Goal: Information Seeking & Learning: Learn about a topic

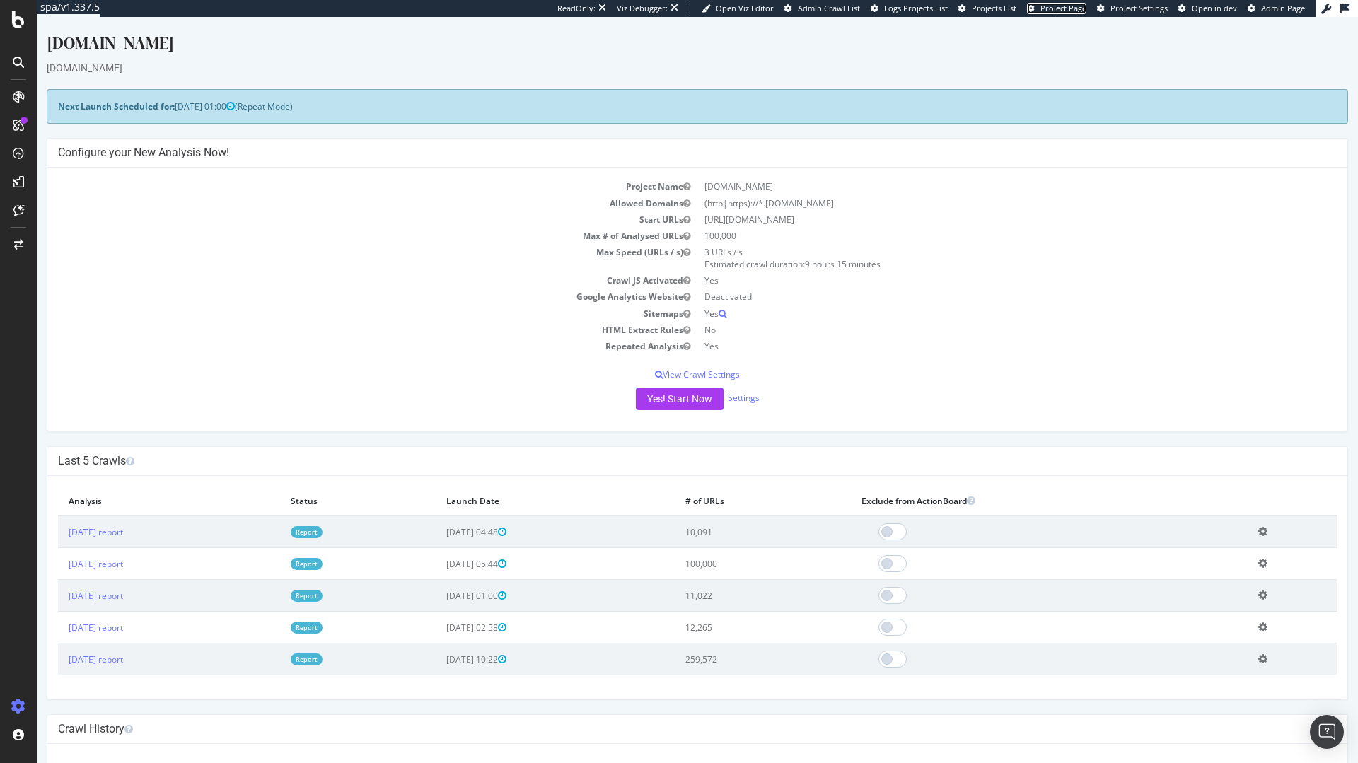
click at [1052, 7] on span "Project Page" at bounding box center [1063, 8] width 46 height 11
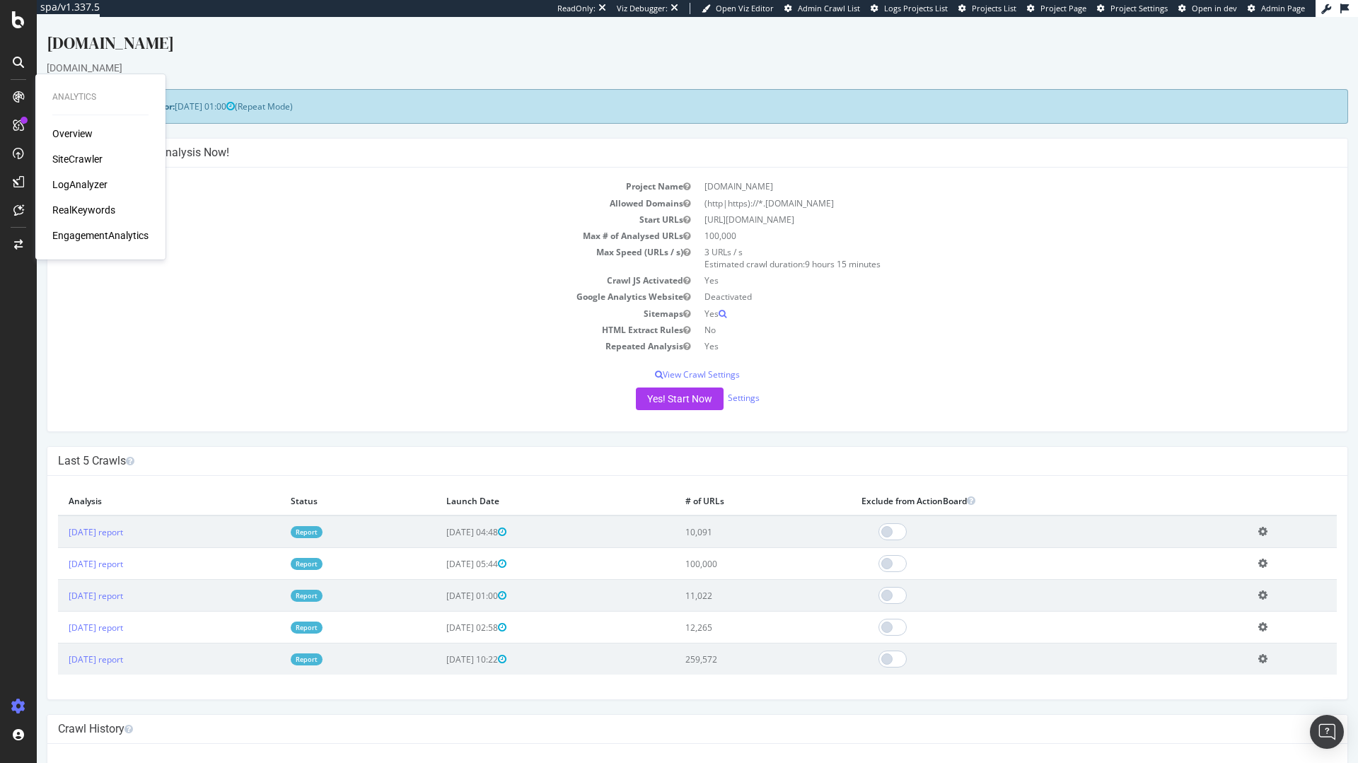
click at [109, 184] on div "LogAnalyzer" at bounding box center [100, 185] width 96 height 14
click at [99, 187] on div "LogAnalyzer" at bounding box center [79, 185] width 55 height 14
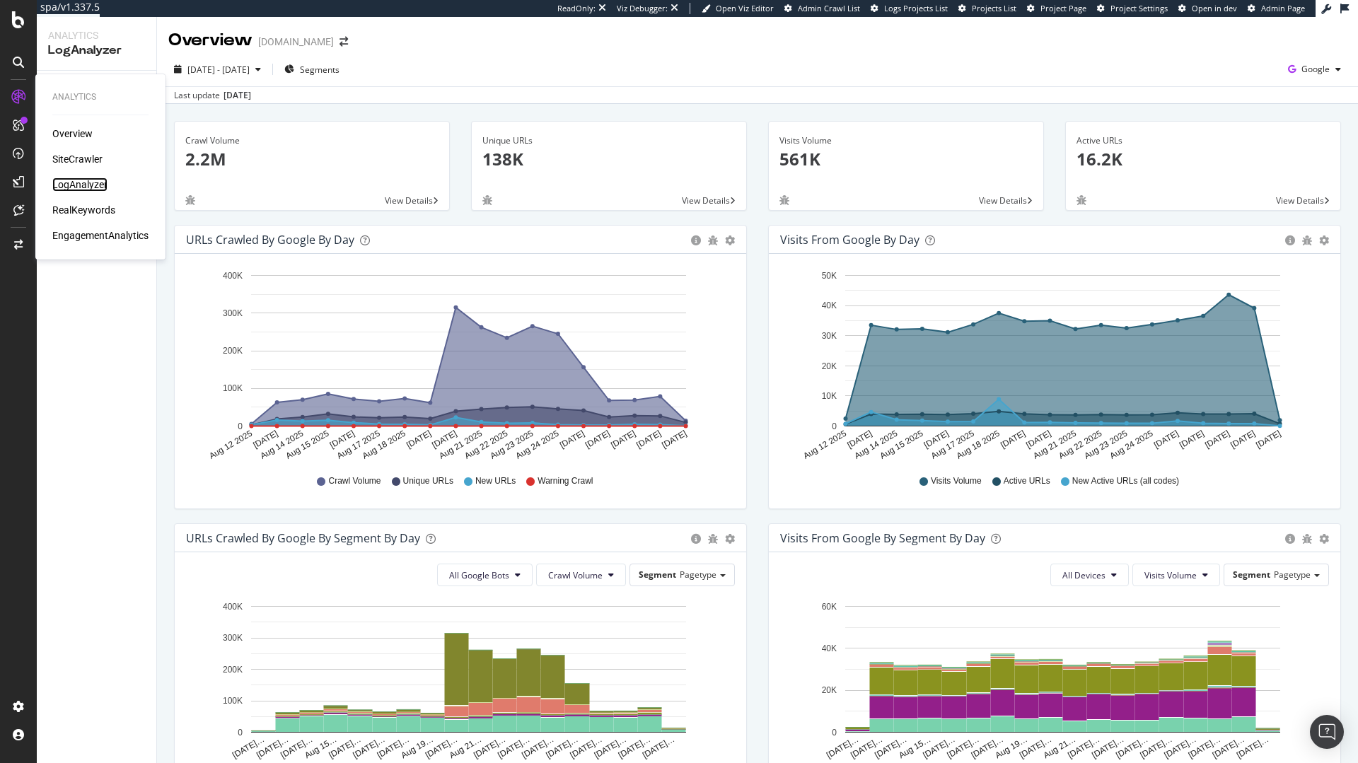
click at [98, 182] on div "LogAnalyzer" at bounding box center [79, 185] width 55 height 14
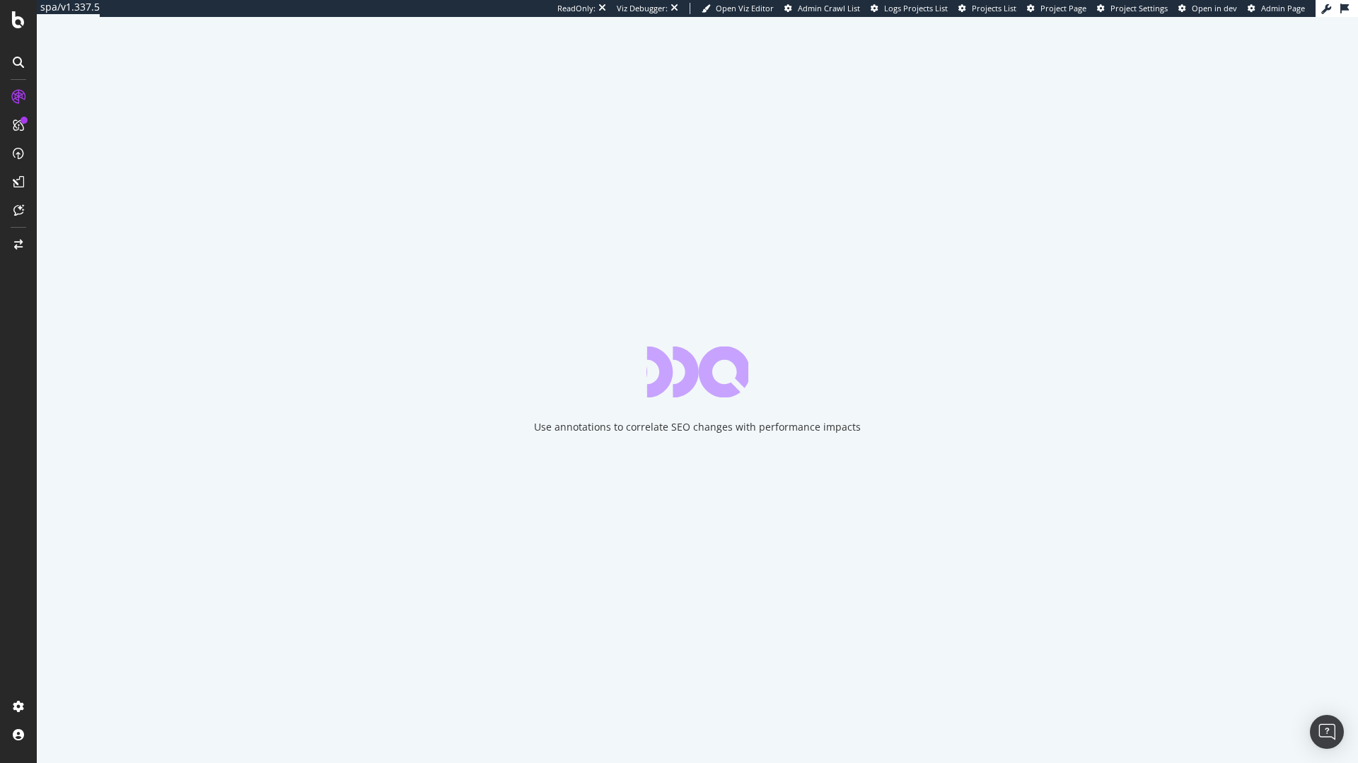
click at [672, 286] on div "Use annotations to correlate SEO changes with performance impacts" at bounding box center [697, 390] width 1321 height 746
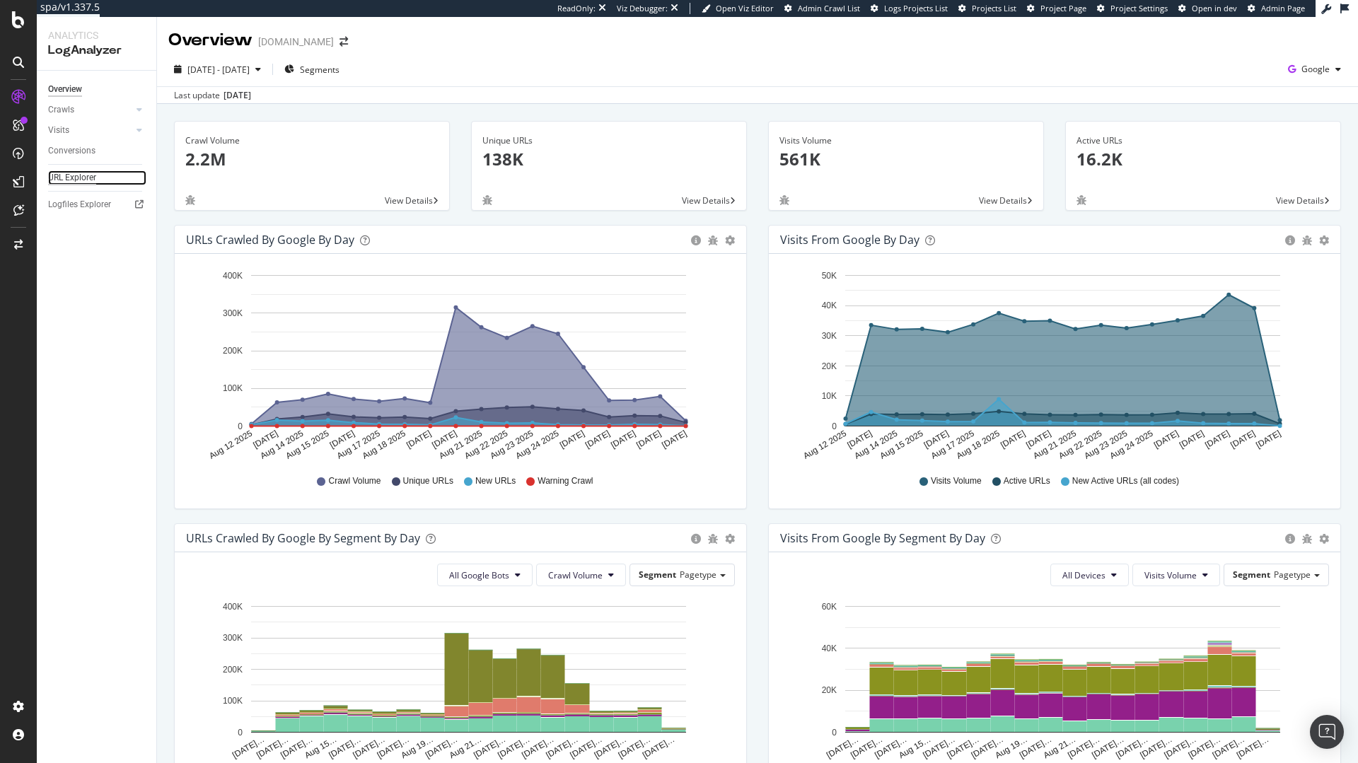
click at [76, 178] on div "URL Explorer" at bounding box center [72, 177] width 48 height 15
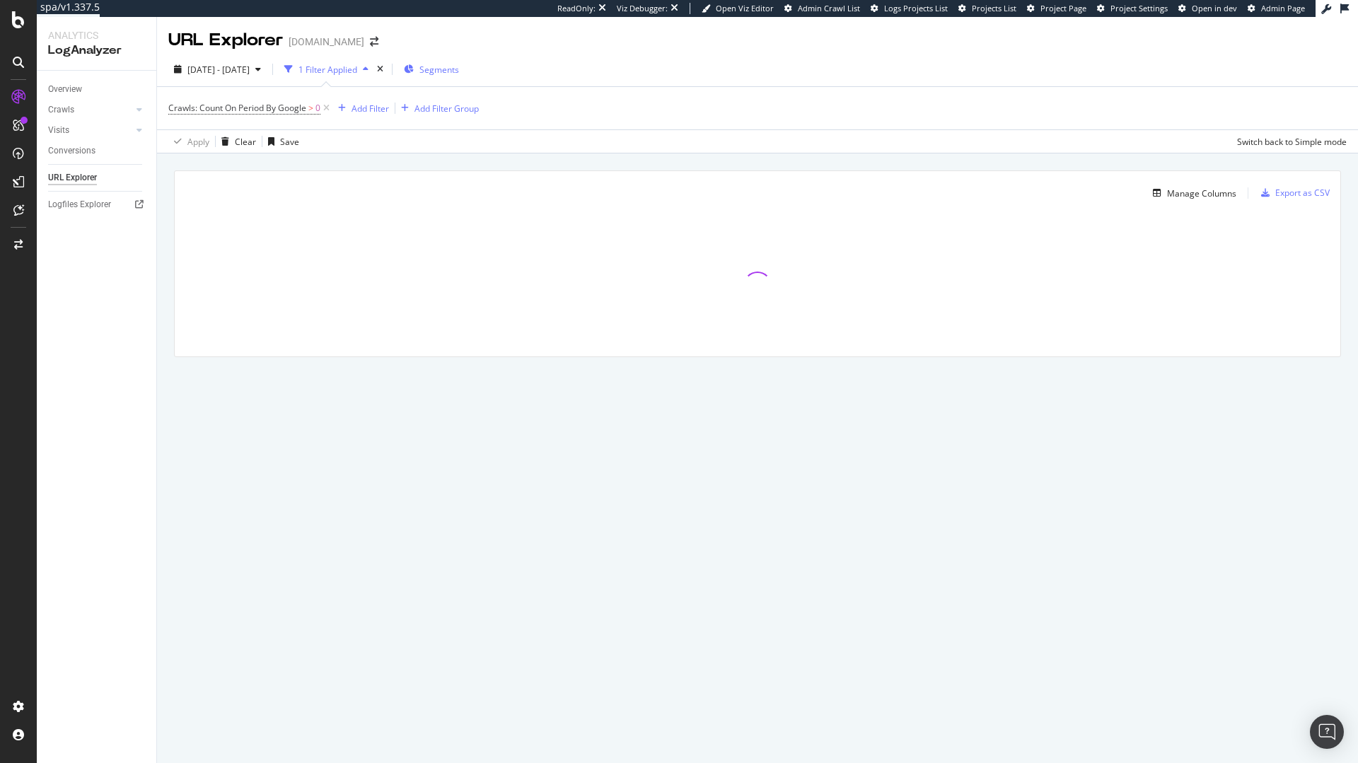
click at [459, 70] on span "Segments" at bounding box center [439, 70] width 40 height 12
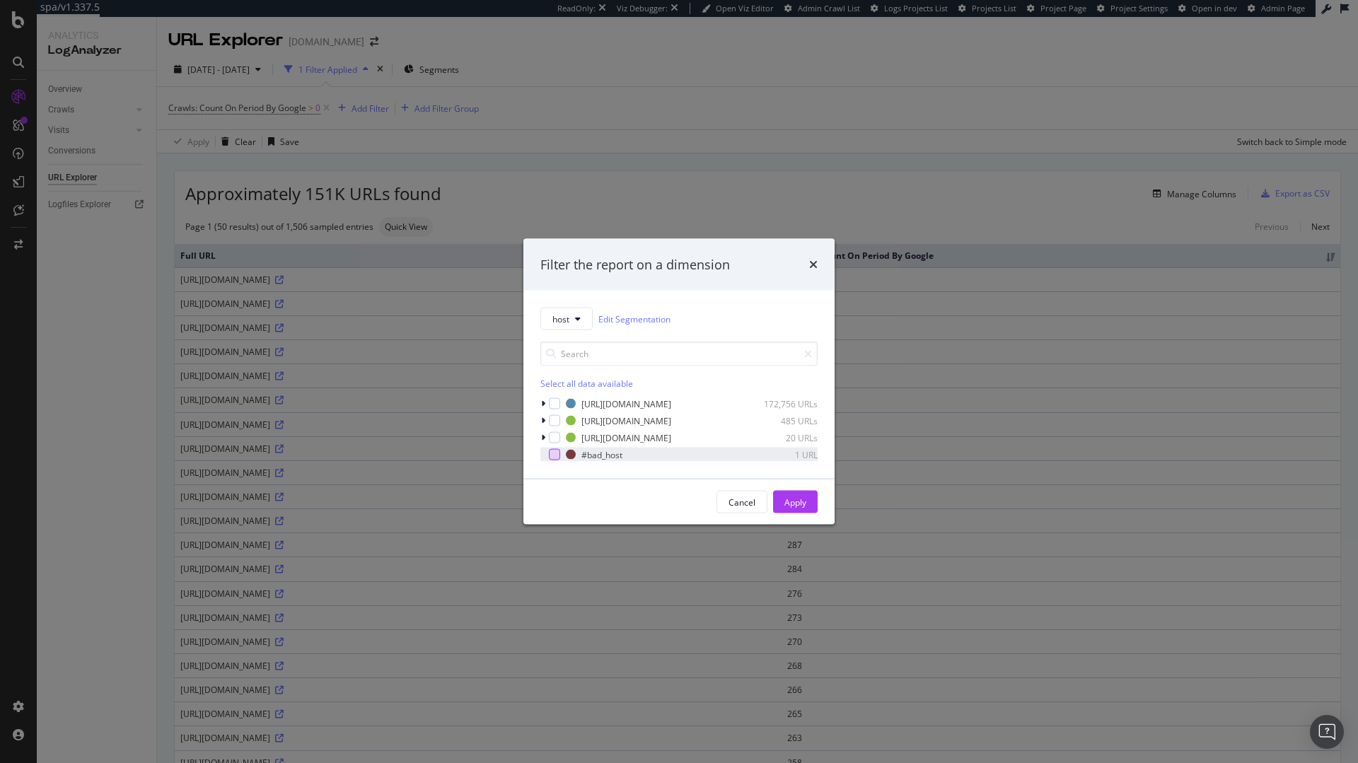
click at [556, 455] on div "modal" at bounding box center [554, 454] width 11 height 11
click at [793, 501] on div "Apply" at bounding box center [795, 502] width 22 height 12
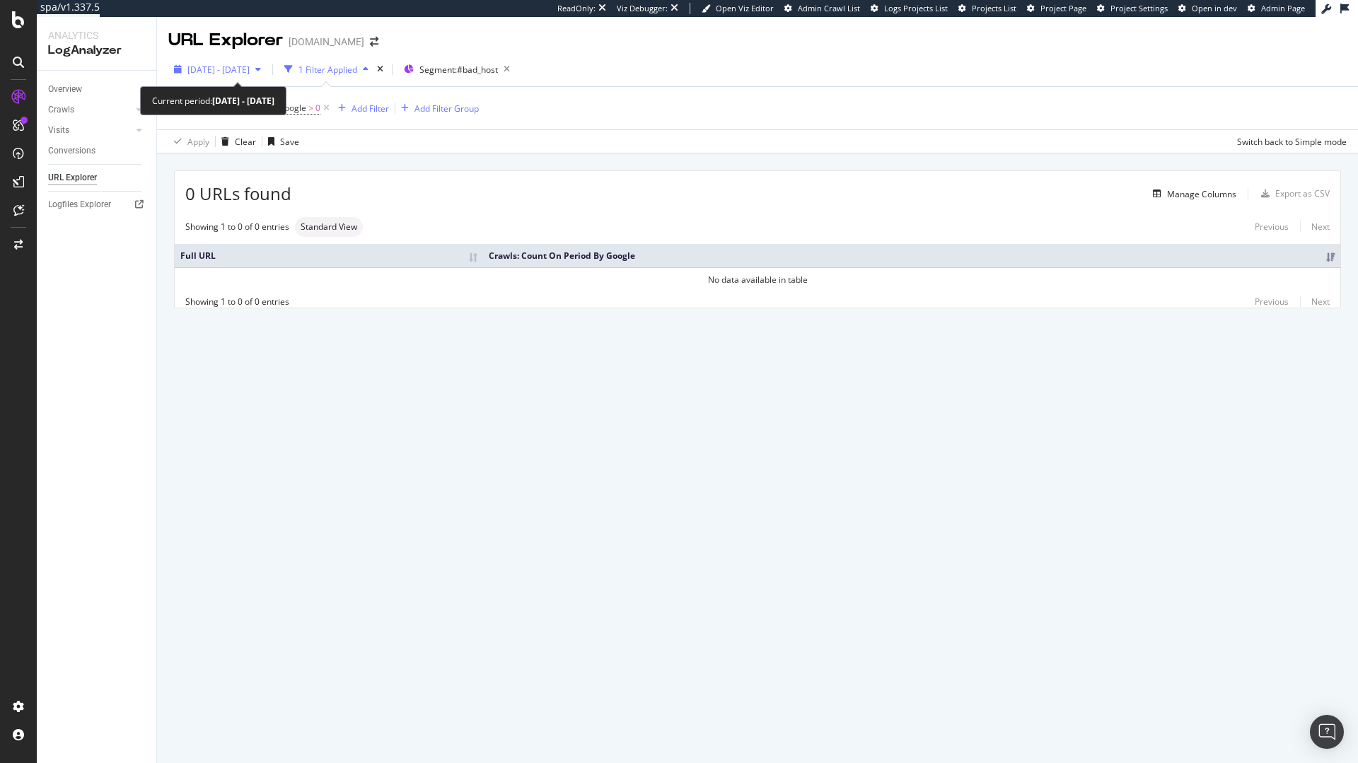
click at [250, 75] on span "[DATE] - [DATE]" at bounding box center [218, 70] width 62 height 12
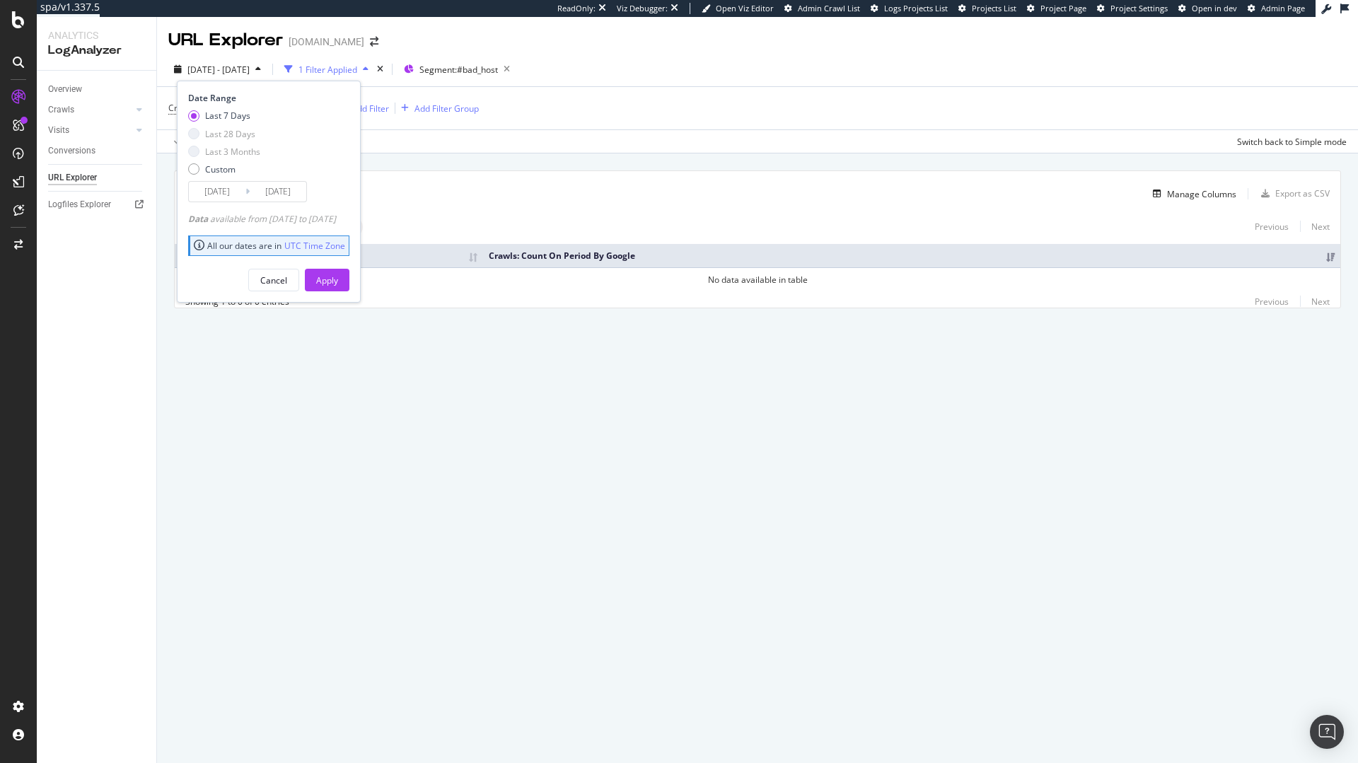
click at [250, 75] on span "[DATE] - [DATE]" at bounding box center [218, 70] width 62 height 12
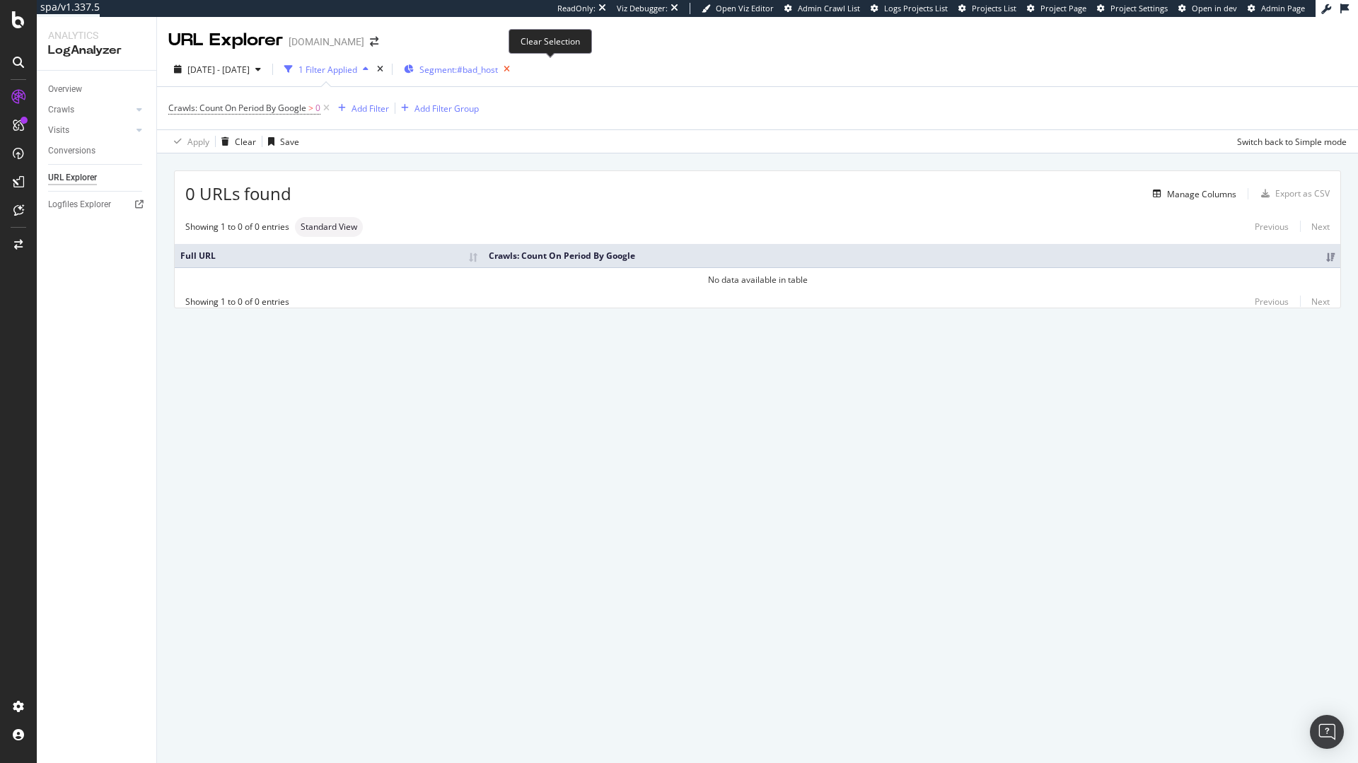
click at [516, 69] on icon "button" at bounding box center [507, 69] width 18 height 20
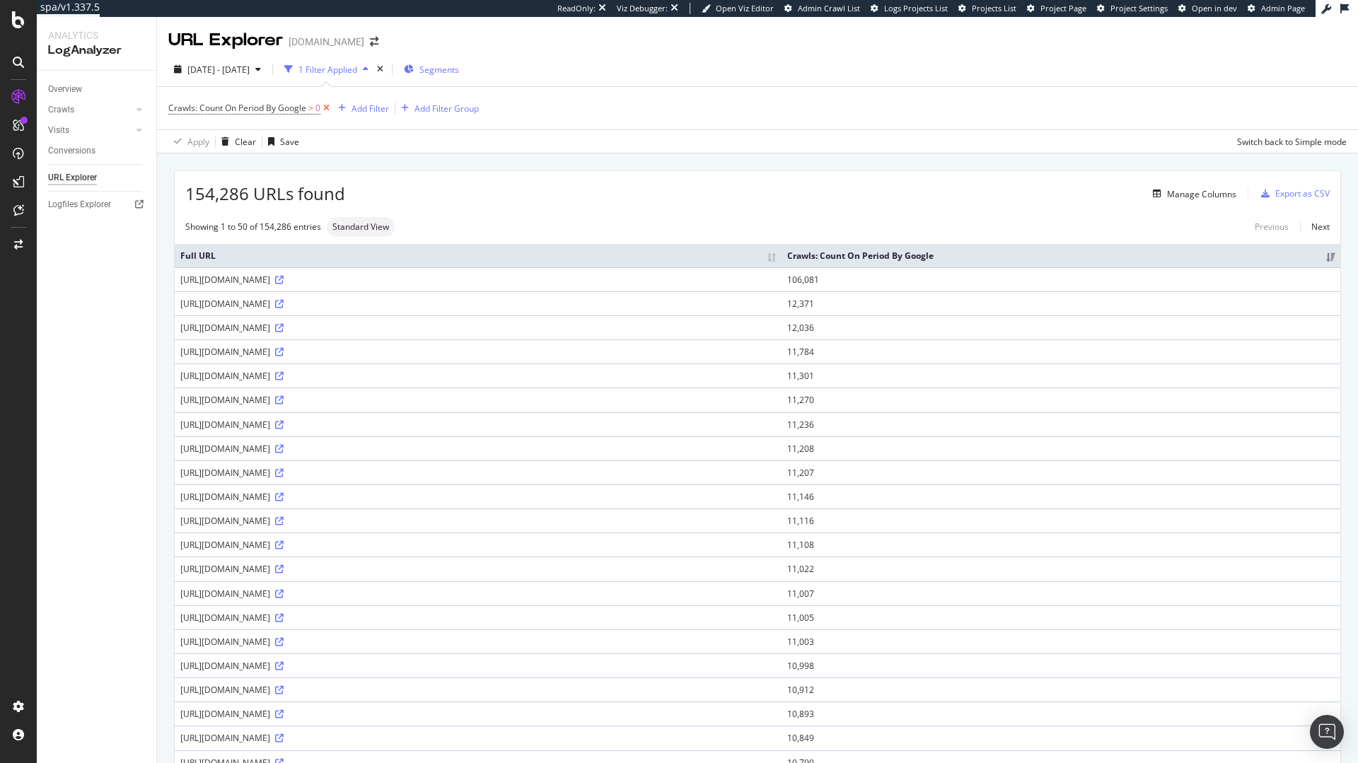
click at [324, 106] on icon at bounding box center [326, 108] width 12 height 14
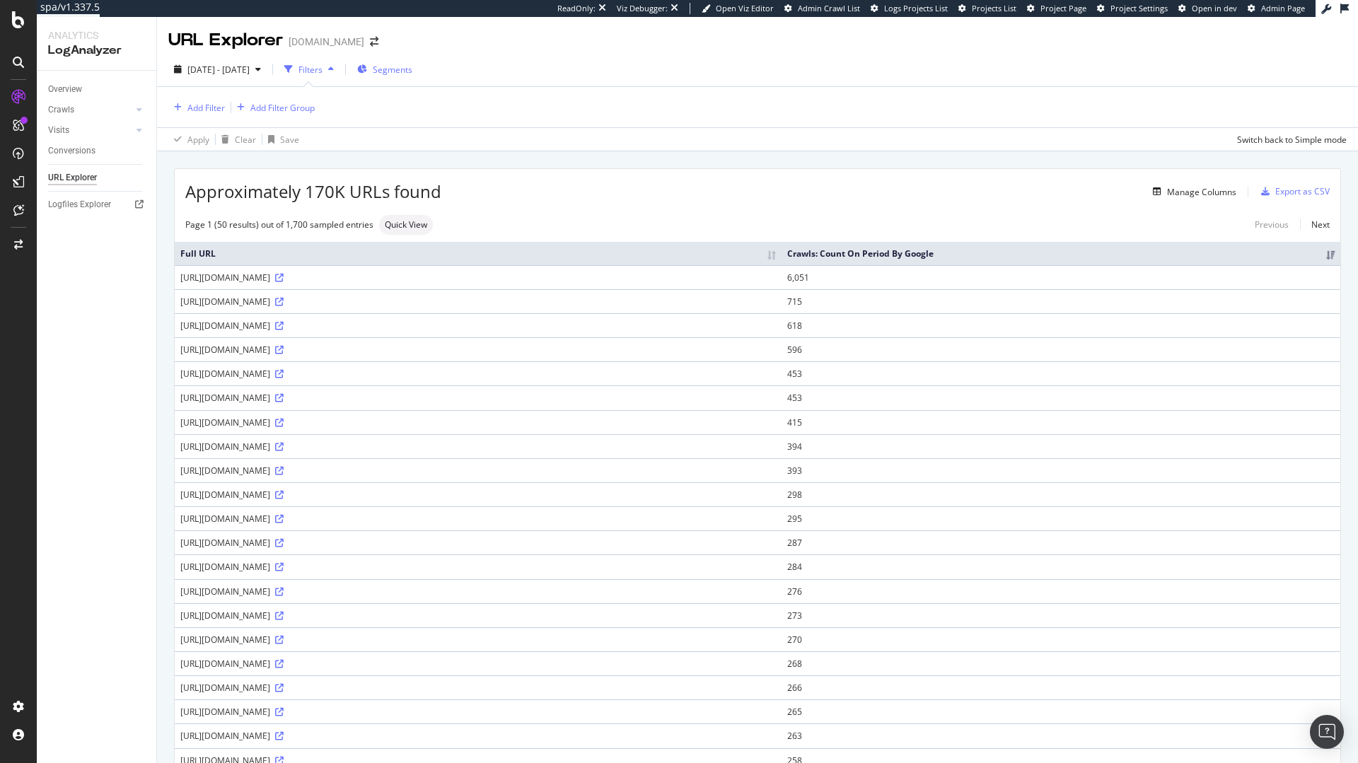
click at [412, 78] on div "Segments" at bounding box center [384, 69] width 55 height 21
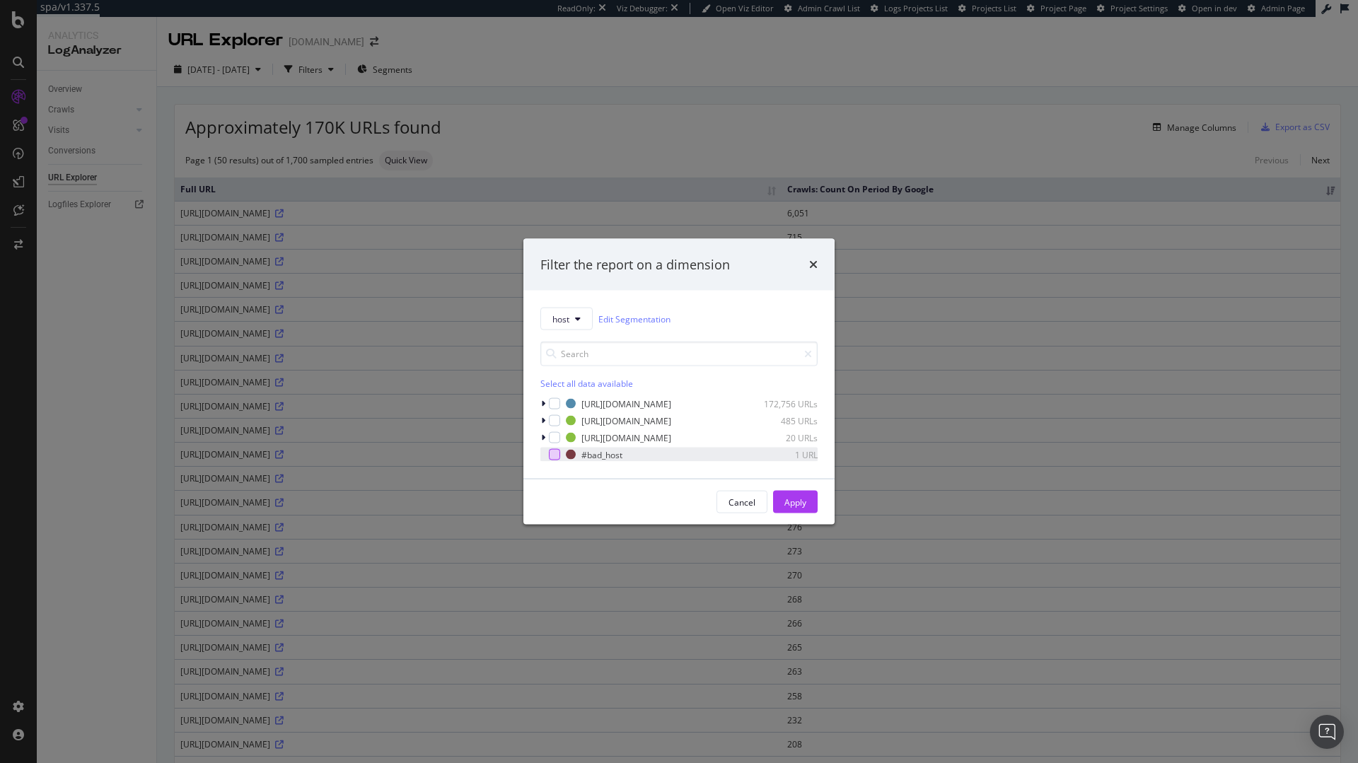
click at [550, 452] on div "modal" at bounding box center [554, 454] width 11 height 11
click at [783, 508] on button "Apply" at bounding box center [795, 502] width 45 height 23
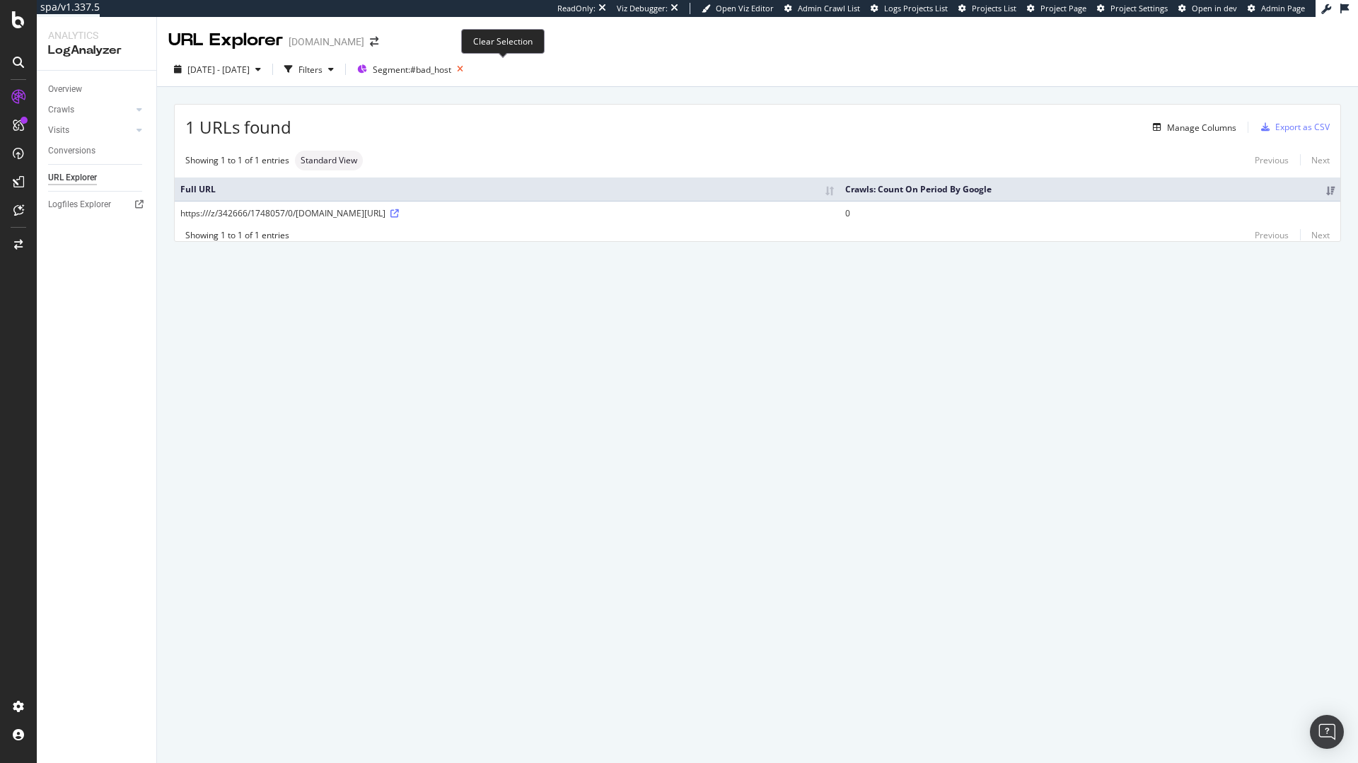
click at [469, 68] on icon "button" at bounding box center [460, 69] width 18 height 20
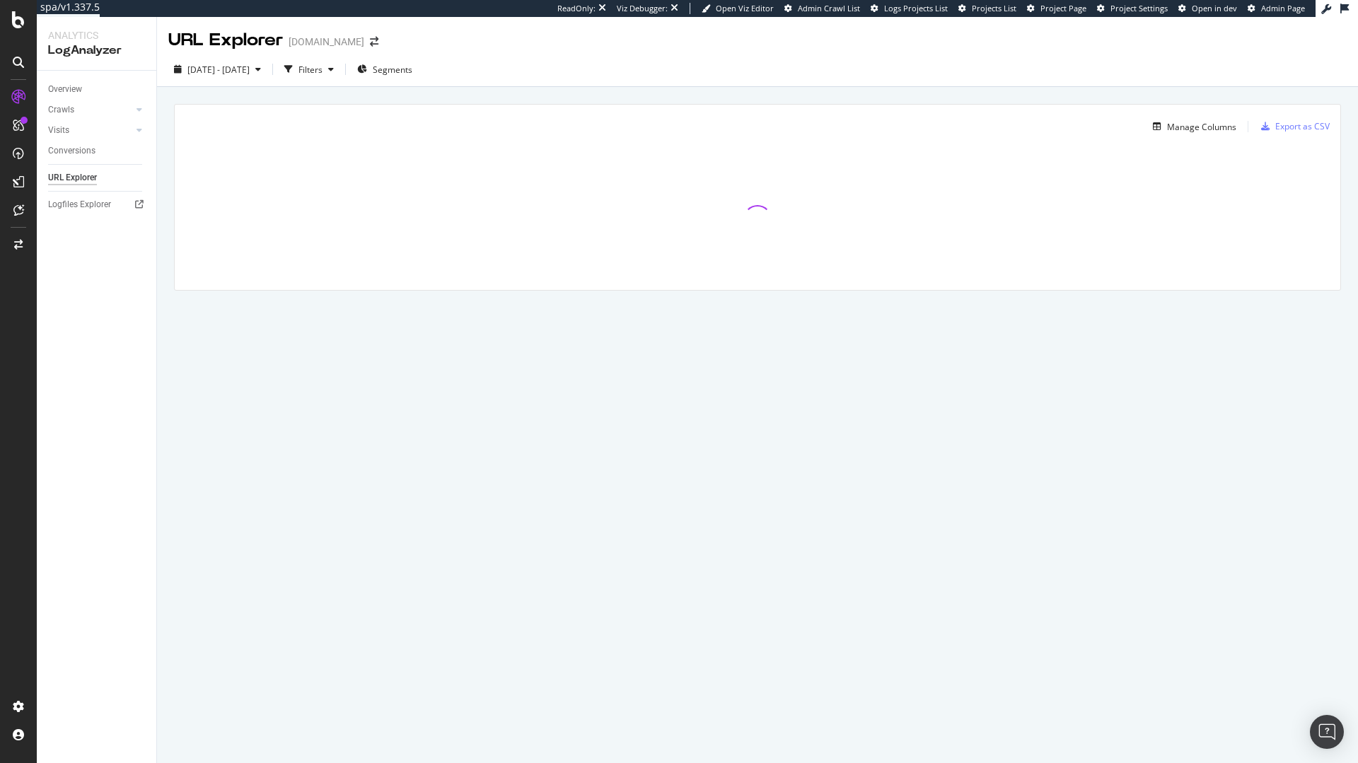
click at [460, 77] on div "[DATE] - [DATE] Filters Segments" at bounding box center [757, 72] width 1201 height 28
click at [412, 78] on div "Segments" at bounding box center [384, 69] width 55 height 21
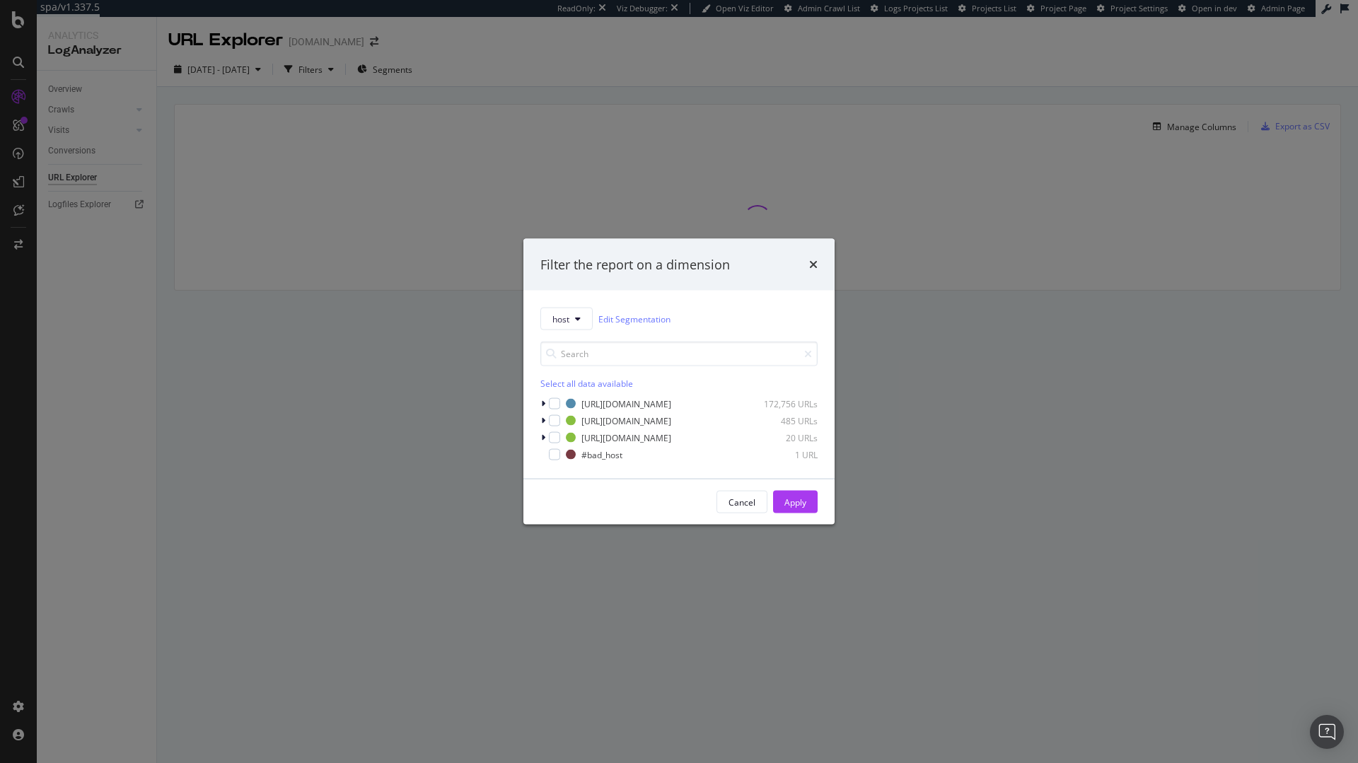
click at [537, 412] on div "host Edit Segmentation Select all data available [URL][DOMAIN_NAME] 172,756 URL…" at bounding box center [678, 385] width 311 height 188
click at [542, 405] on icon "modal" at bounding box center [543, 404] width 4 height 8
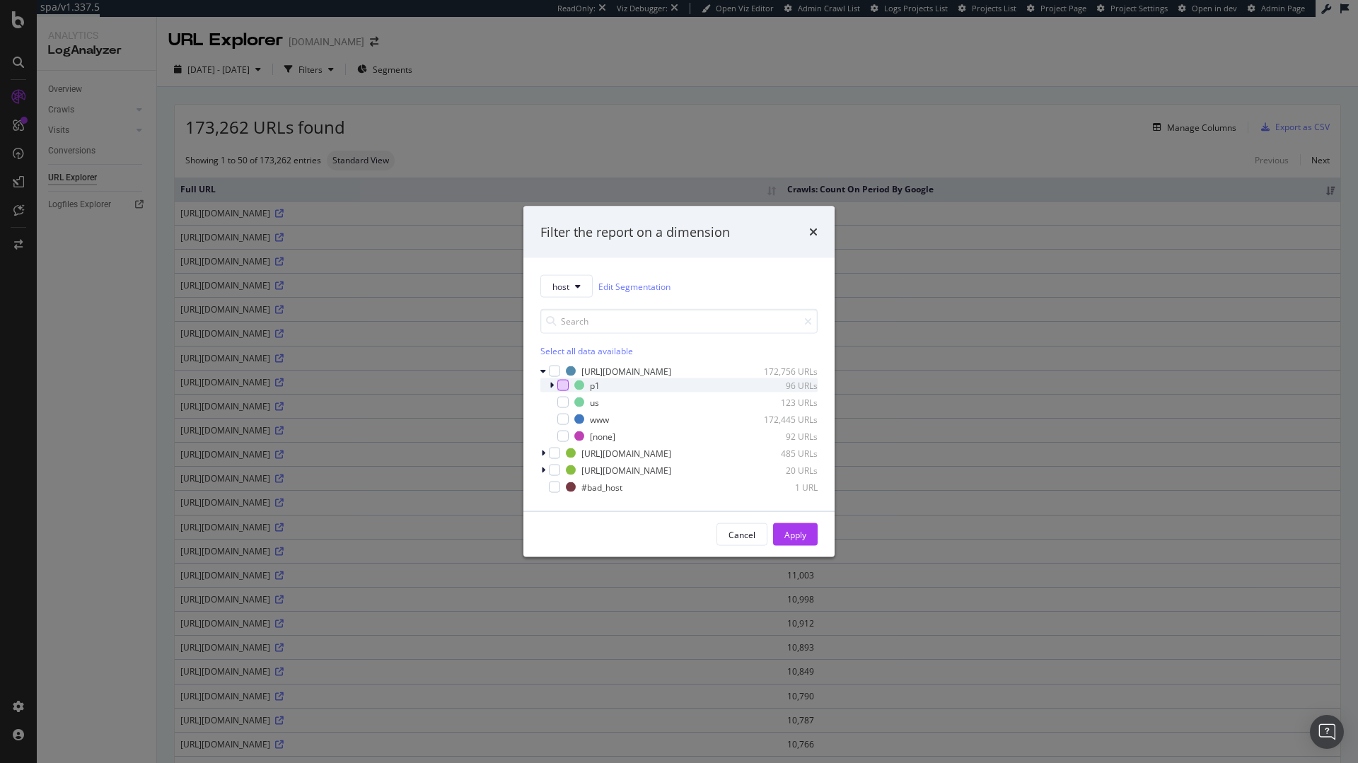
click at [566, 390] on div "modal" at bounding box center [562, 385] width 11 height 11
click at [787, 547] on div "Cancel Apply" at bounding box center [678, 534] width 311 height 45
click at [800, 536] on div "Apply" at bounding box center [795, 534] width 22 height 12
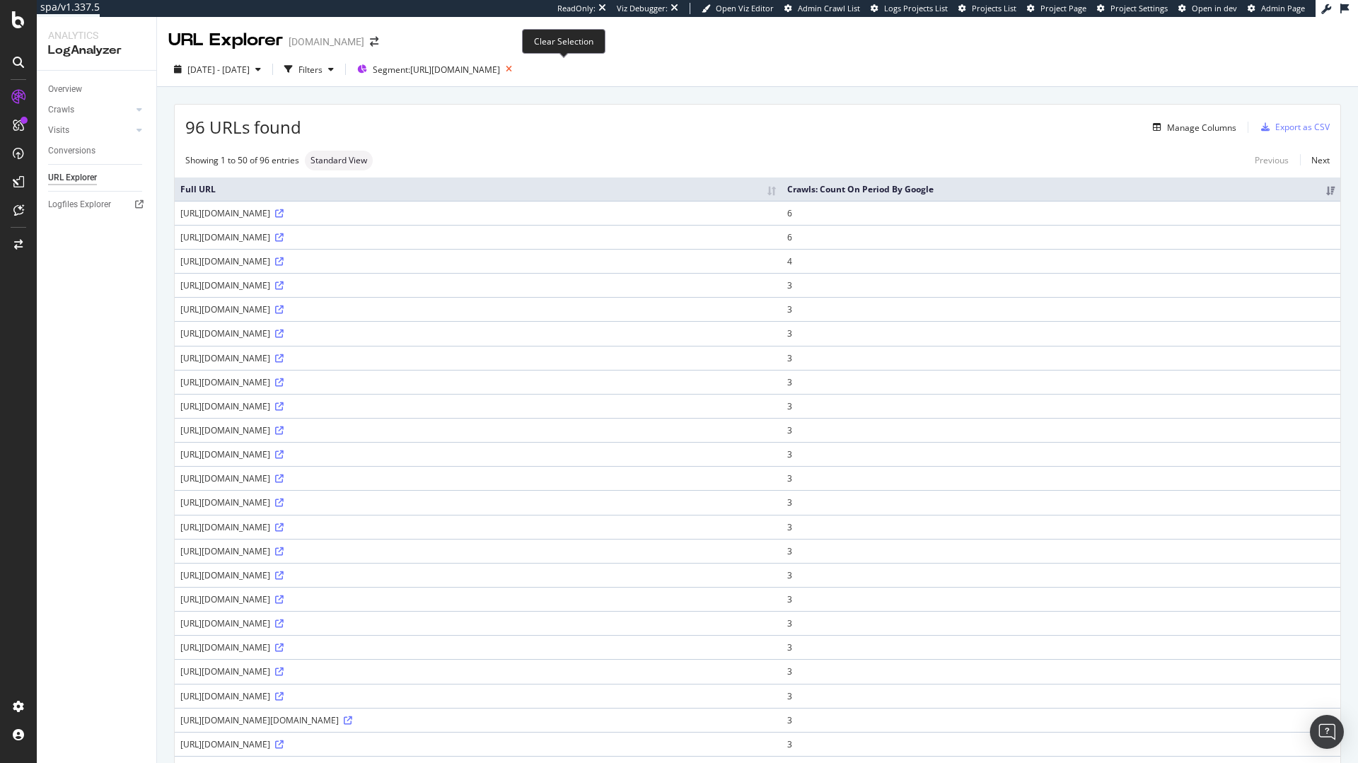
click at [518, 70] on icon "button" at bounding box center [509, 69] width 18 height 20
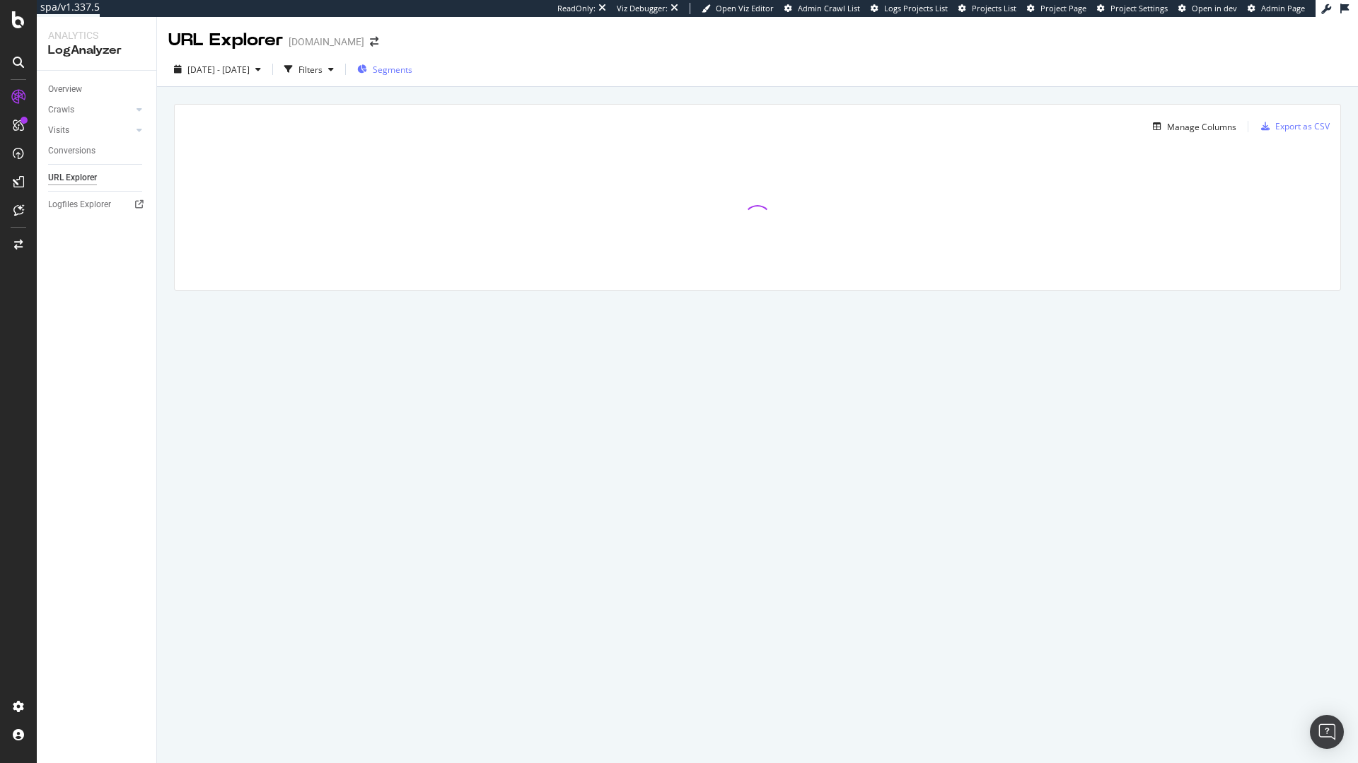
click at [412, 79] on div "Segments" at bounding box center [384, 69] width 55 height 21
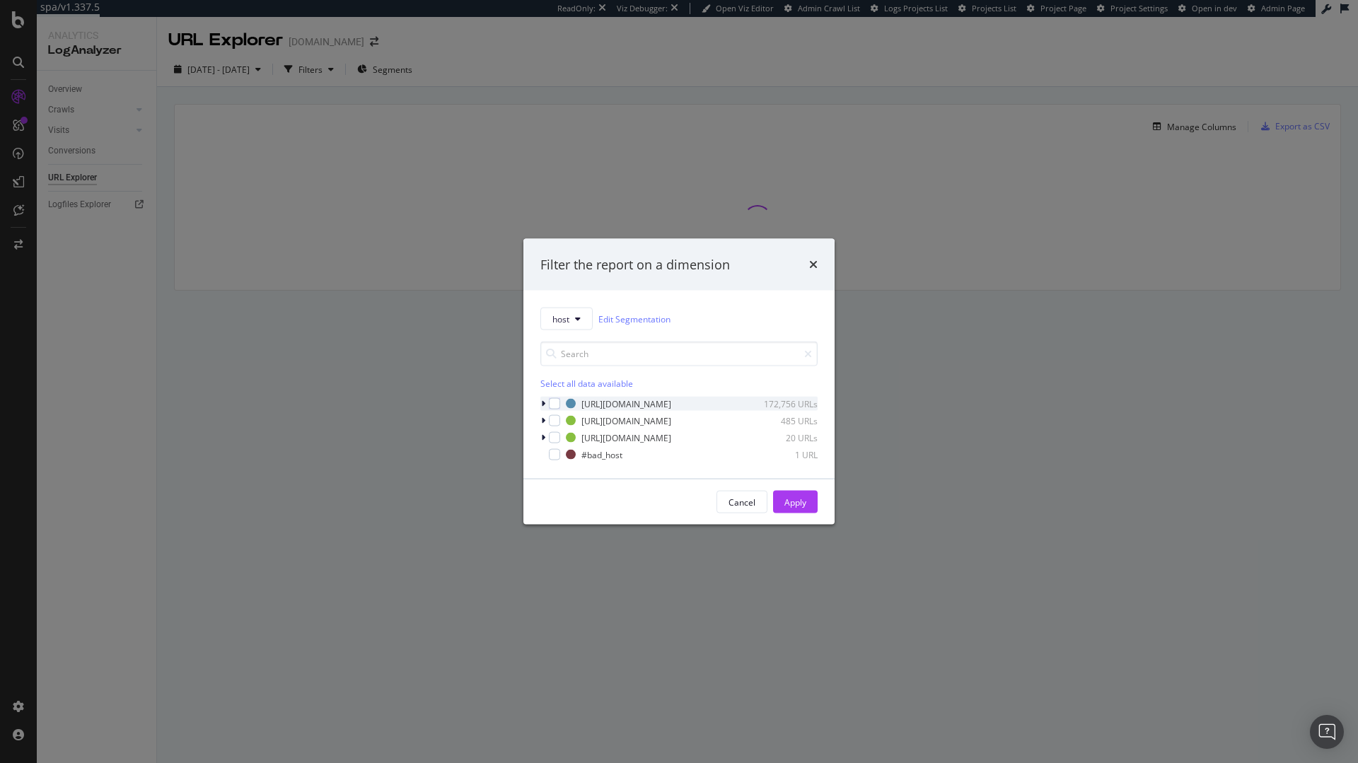
click at [544, 403] on icon "modal" at bounding box center [543, 404] width 4 height 8
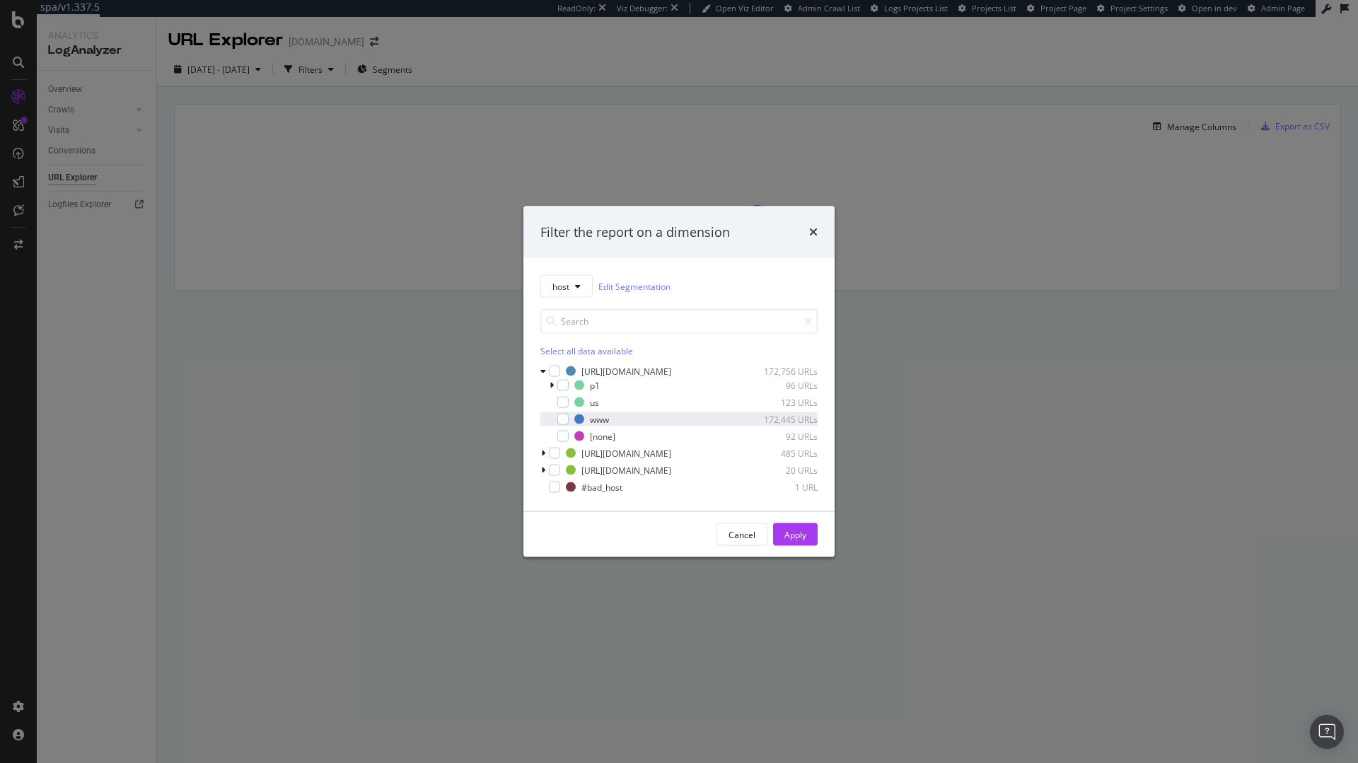
click at [568, 425] on div "www 172,445 URLs" at bounding box center [678, 419] width 277 height 14
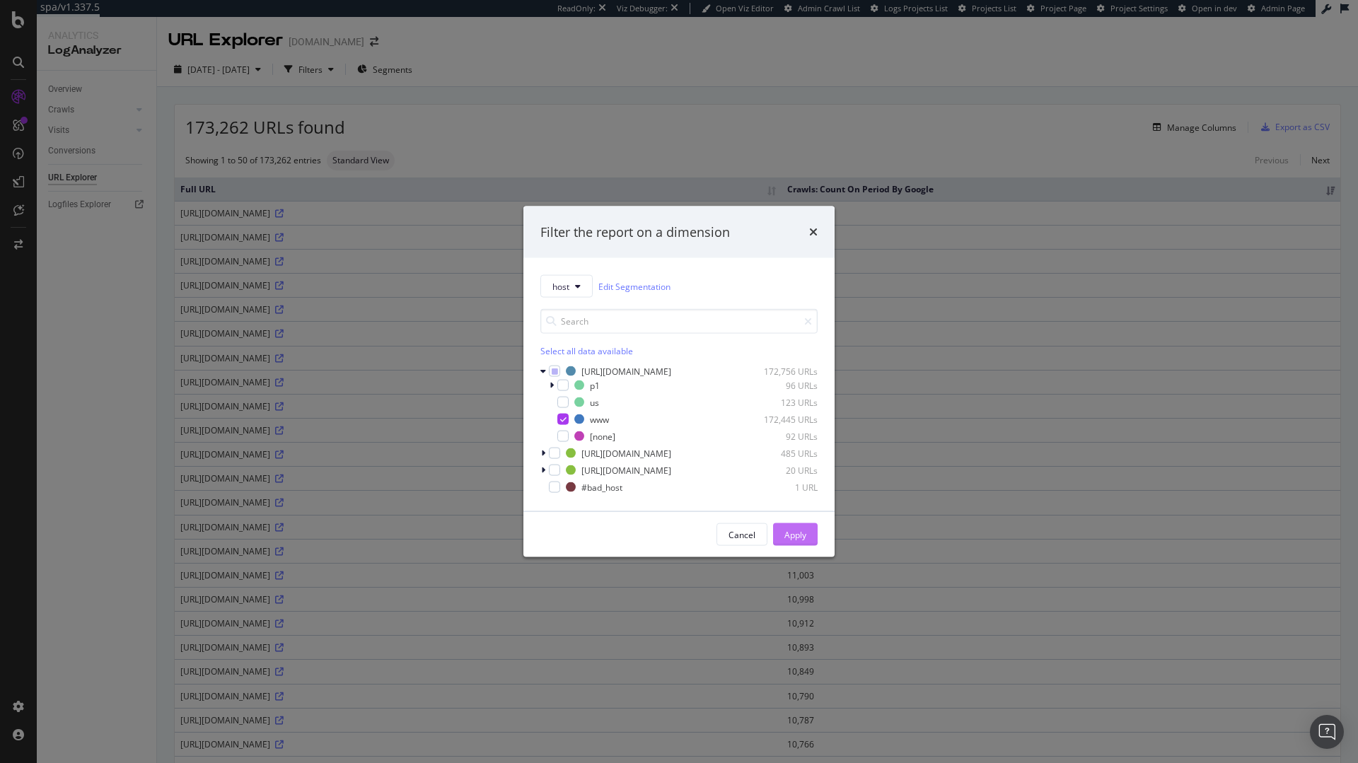
click at [796, 537] on div "Apply" at bounding box center [795, 534] width 22 height 12
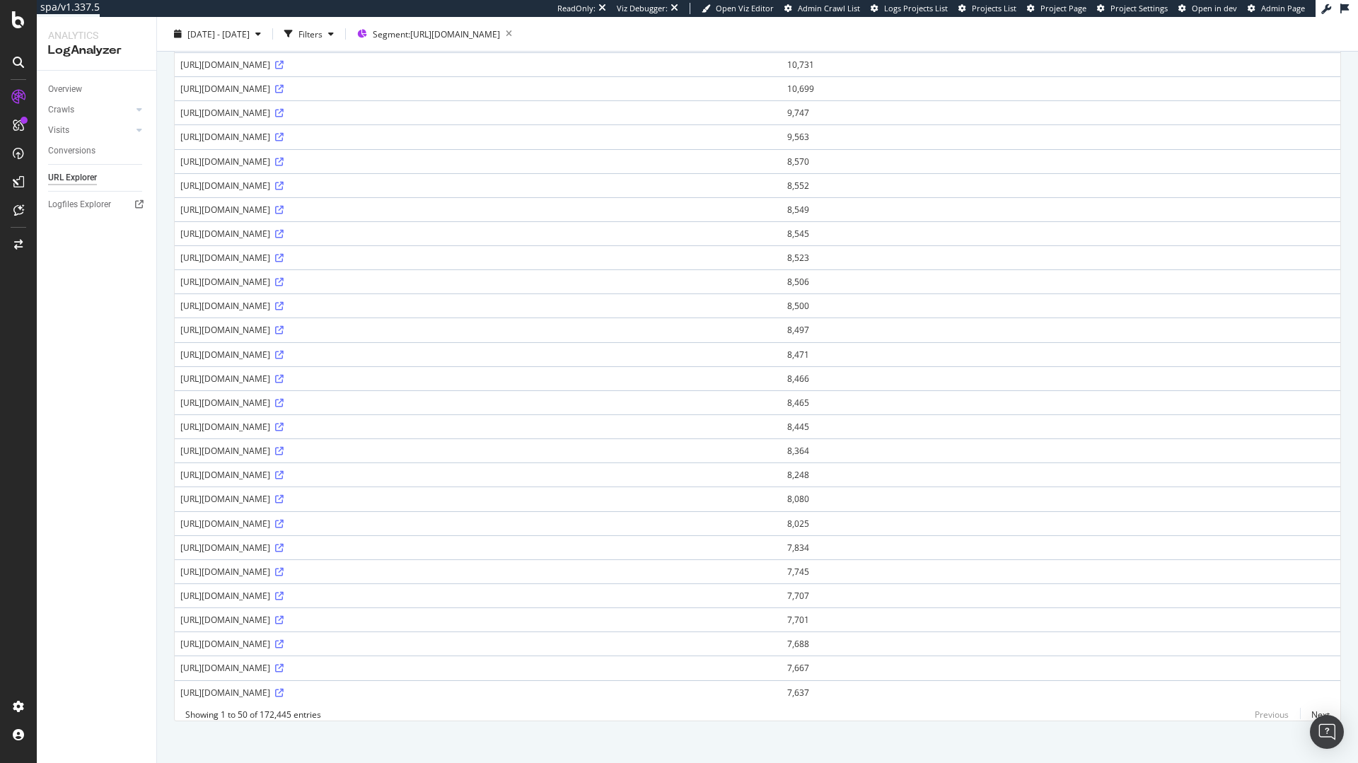
scroll to position [722, 0]
